Goal: Task Accomplishment & Management: Complete application form

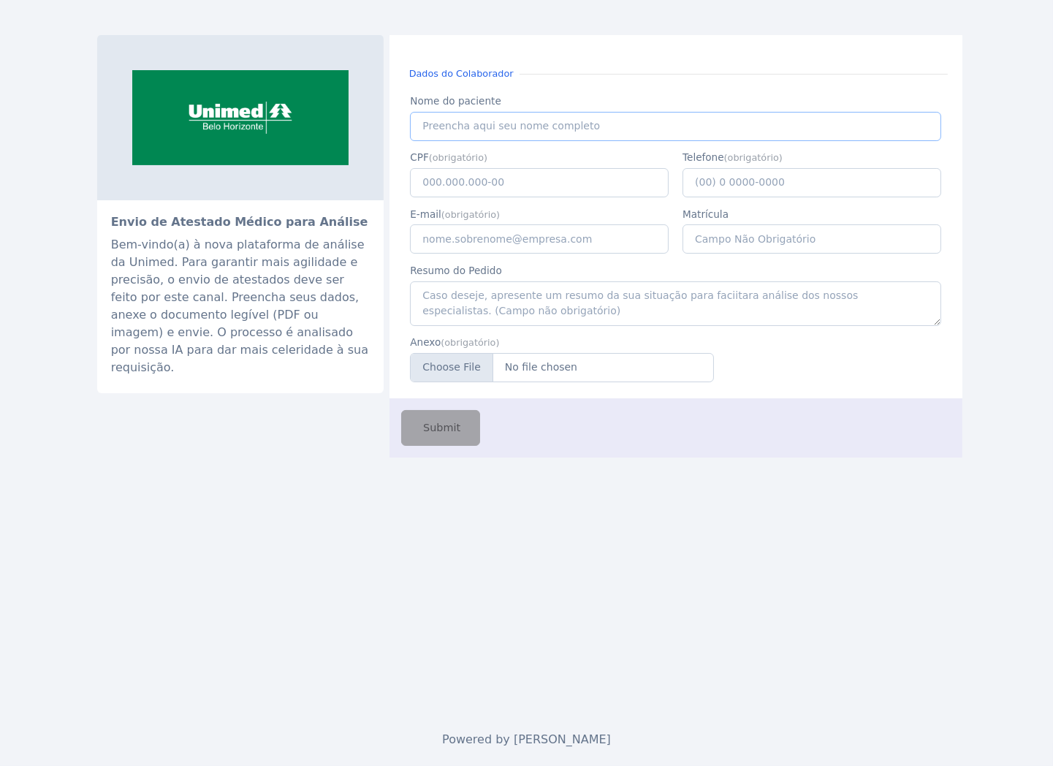
click at [566, 126] on input "Nome do paciente" at bounding box center [675, 126] width 530 height 29
type input "[PERSON_NAME]"
click at [532, 374] on input "Anexo" at bounding box center [562, 367] width 304 height 29
type input "C:\fakepath\dddCRm.pdf"
click at [466, 188] on input "CPF" at bounding box center [539, 182] width 259 height 29
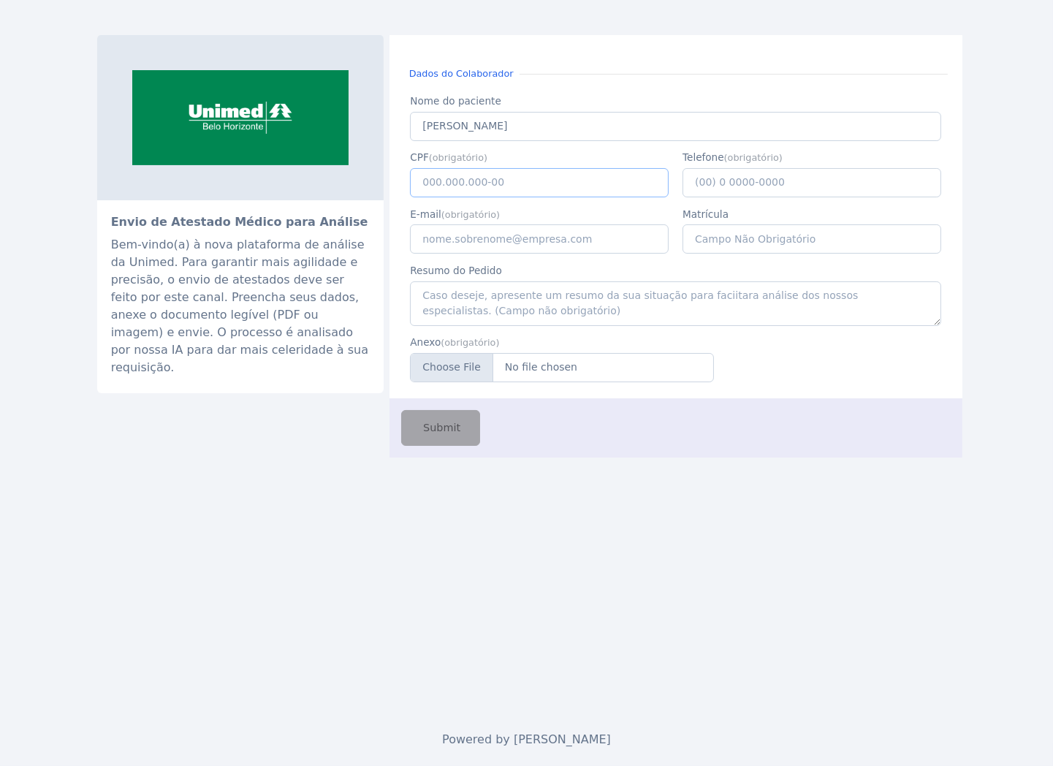
paste input "570.455.506-34"
type input "570.455.506-34"
click at [475, 113] on input "[PERSON_NAME]" at bounding box center [675, 126] width 530 height 29
paste input "[PERSON_NAME] [PERSON_NAME] LIMA"
type input "[PERSON_NAME] [PERSON_NAME] LIMA"
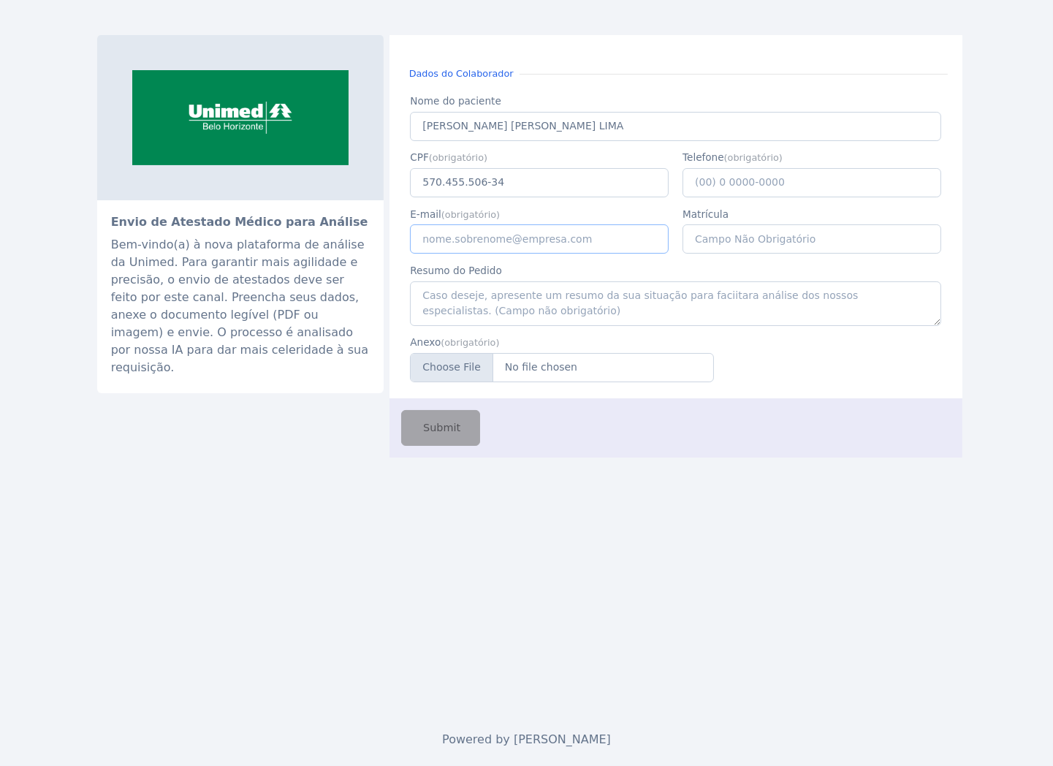
click at [494, 246] on input "E-mail" at bounding box center [539, 238] width 259 height 29
type input "[EMAIL_ADDRESS][PERSON_NAME][DOMAIN_NAME]"
click at [541, 427] on div "Submit" at bounding box center [675, 427] width 573 height 59
click at [754, 183] on input "Telefone" at bounding box center [811, 182] width 259 height 29
type input "[PHONE_NUMBER]"
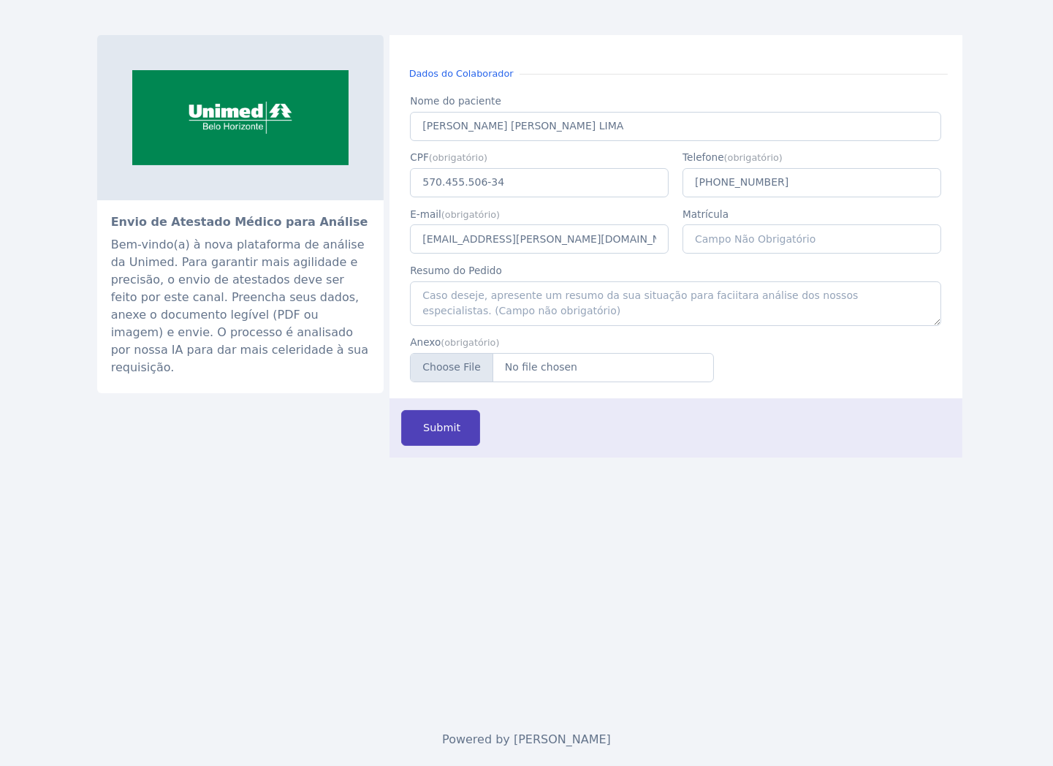
click at [452, 427] on span "Submit" at bounding box center [440, 428] width 40 height 16
